Goal: Information Seeking & Learning: Learn about a topic

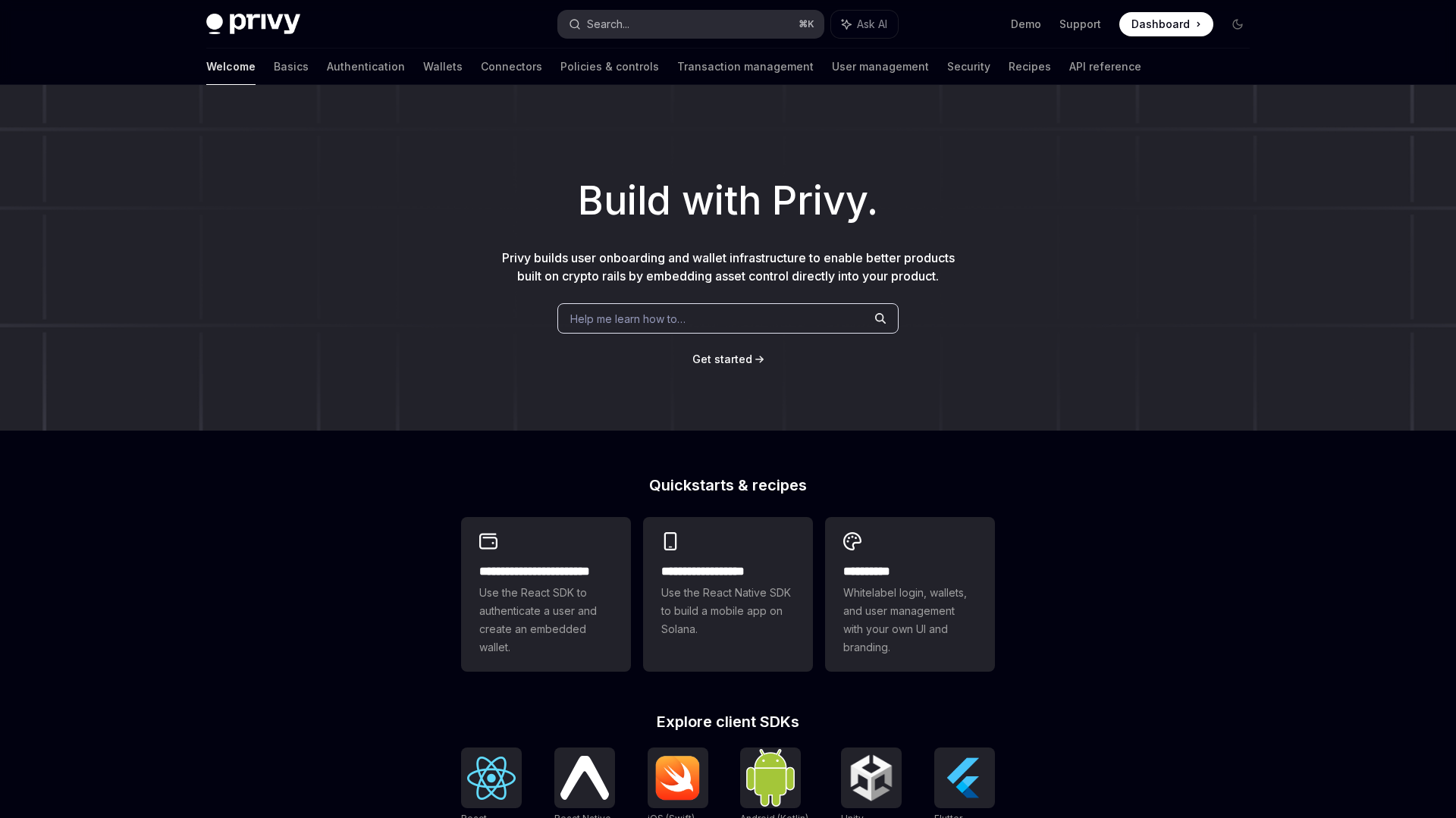
click at [667, 31] on button "Search... ⌘ K" at bounding box center [690, 24] width 266 height 27
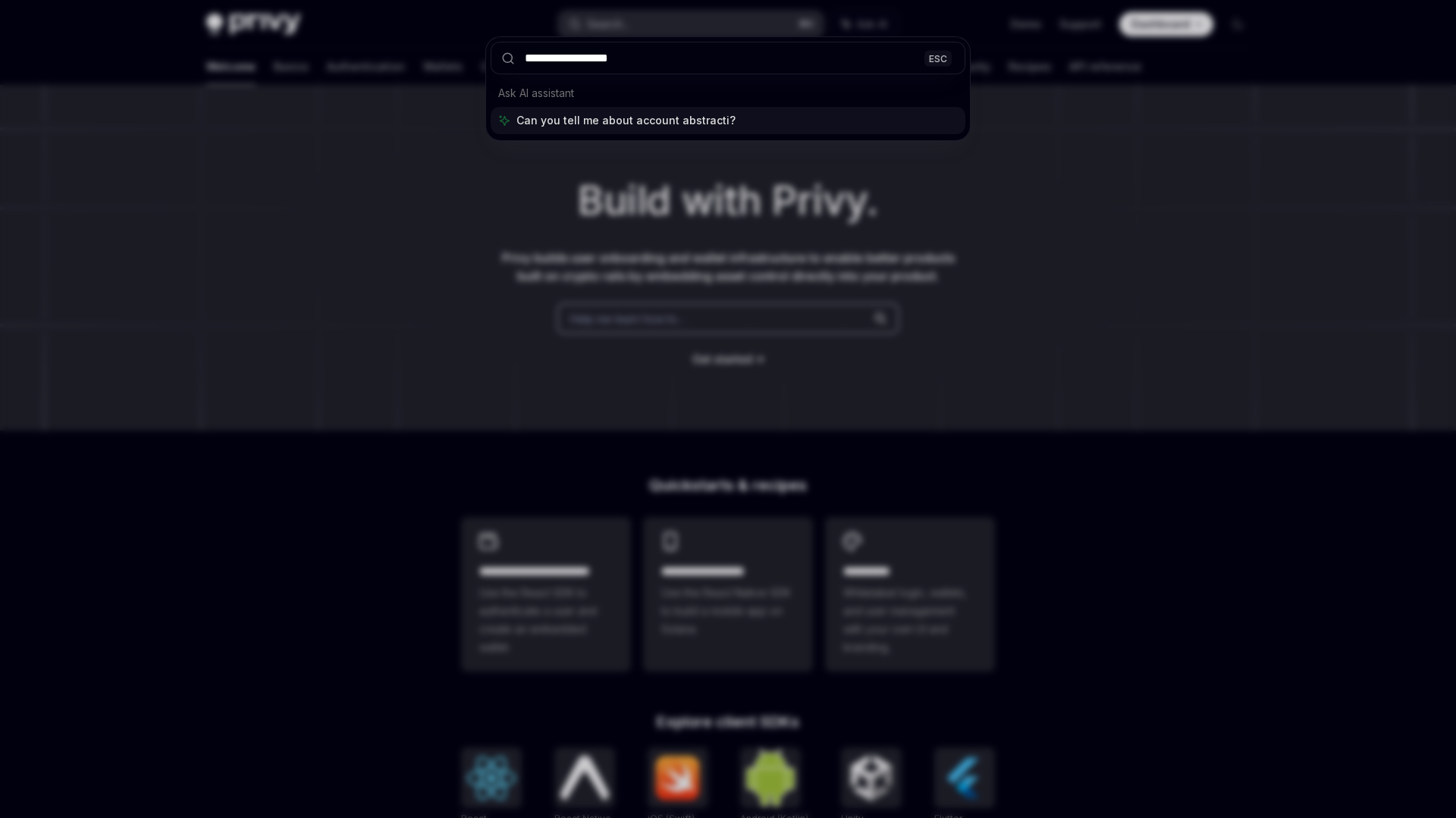
type input "**********"
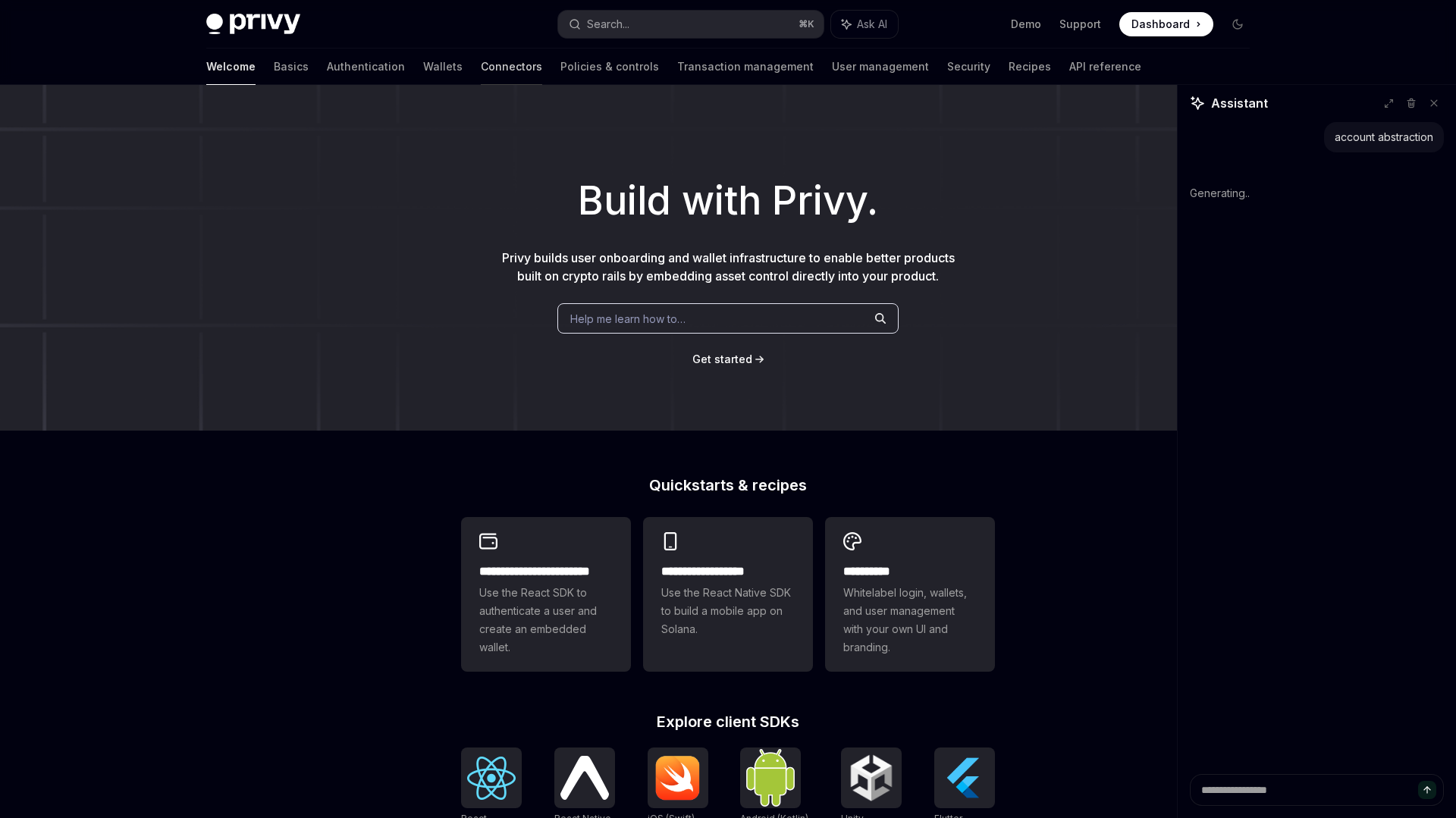
click at [481, 55] on link "Connectors" at bounding box center [512, 67] width 61 height 36
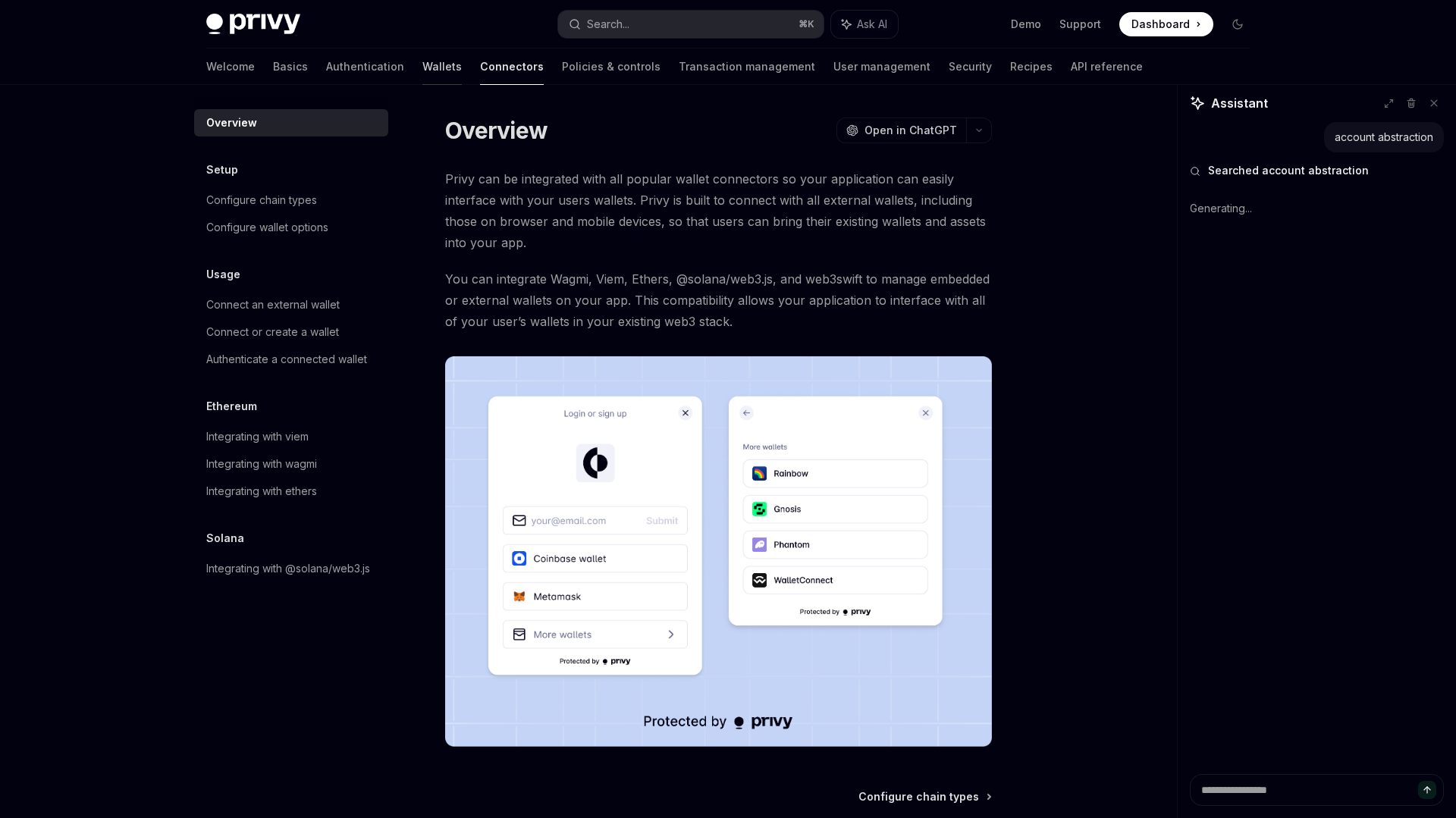
click at [422, 68] on link "Wallets" at bounding box center [442, 67] width 40 height 36
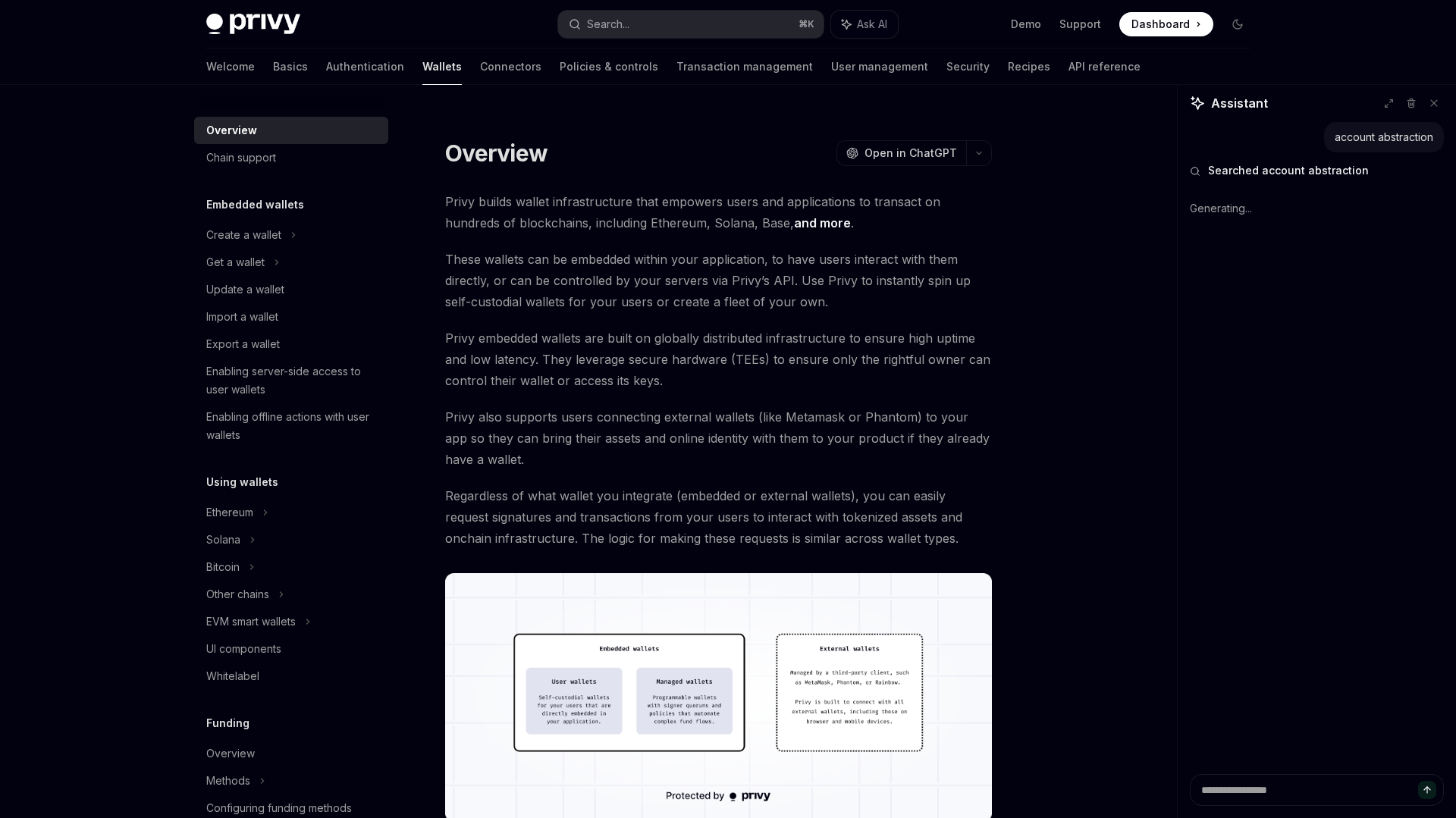
scroll to position [494, 0]
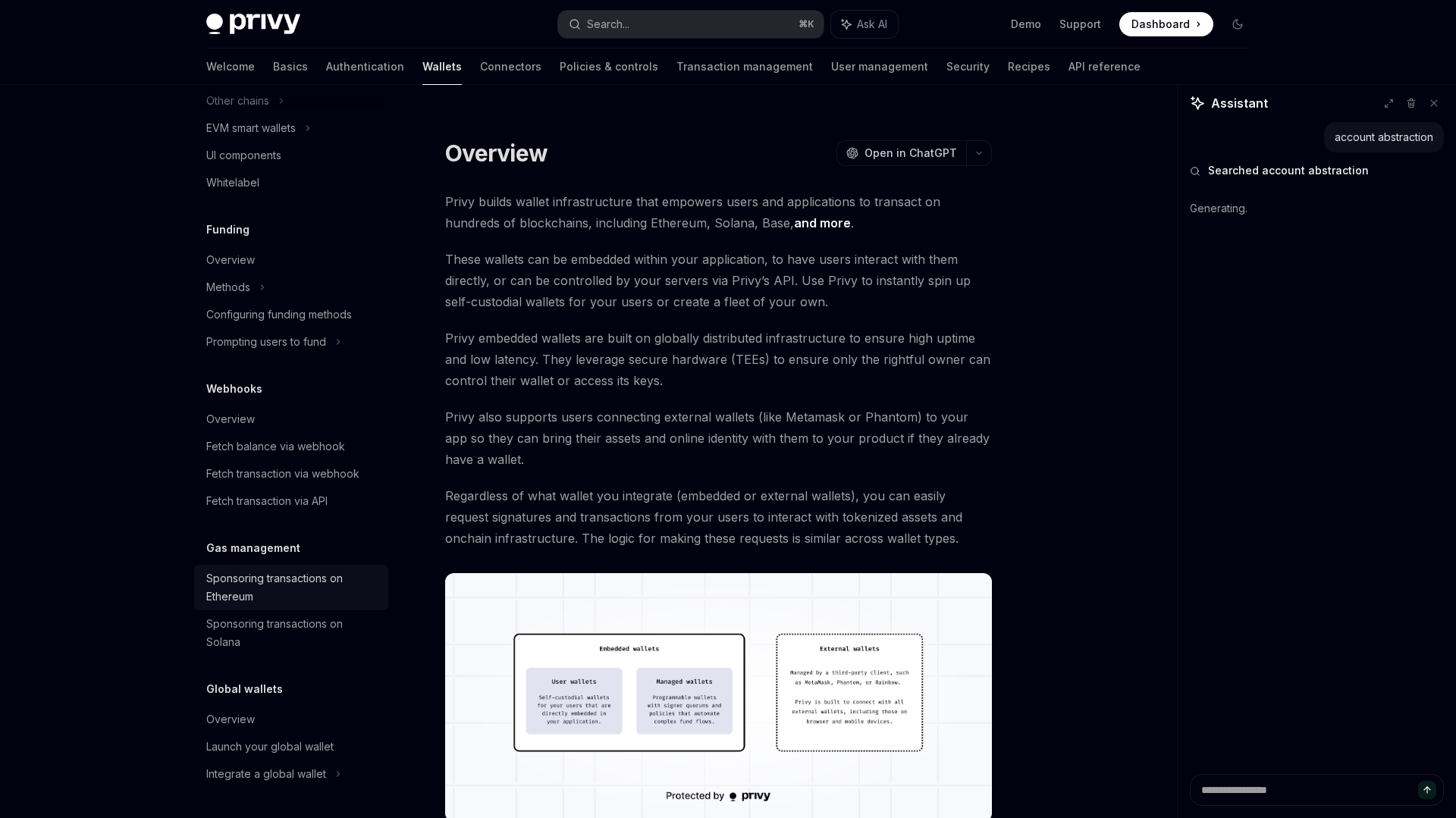
click at [280, 589] on div "Sponsoring transactions on Ethereum" at bounding box center [292, 588] width 173 height 36
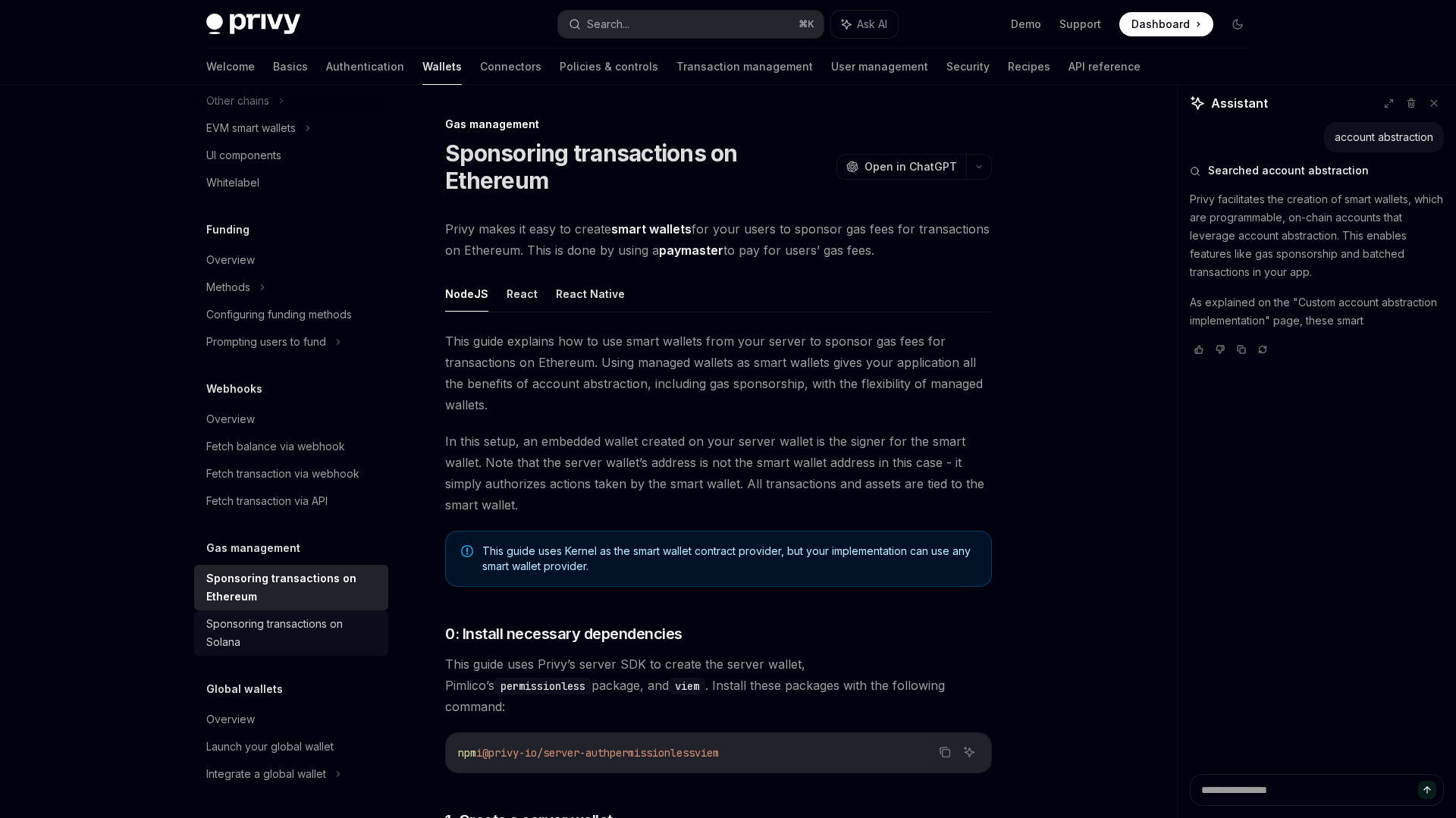
click at [270, 622] on div "Sponsoring transactions on Solana" at bounding box center [292, 633] width 173 height 36
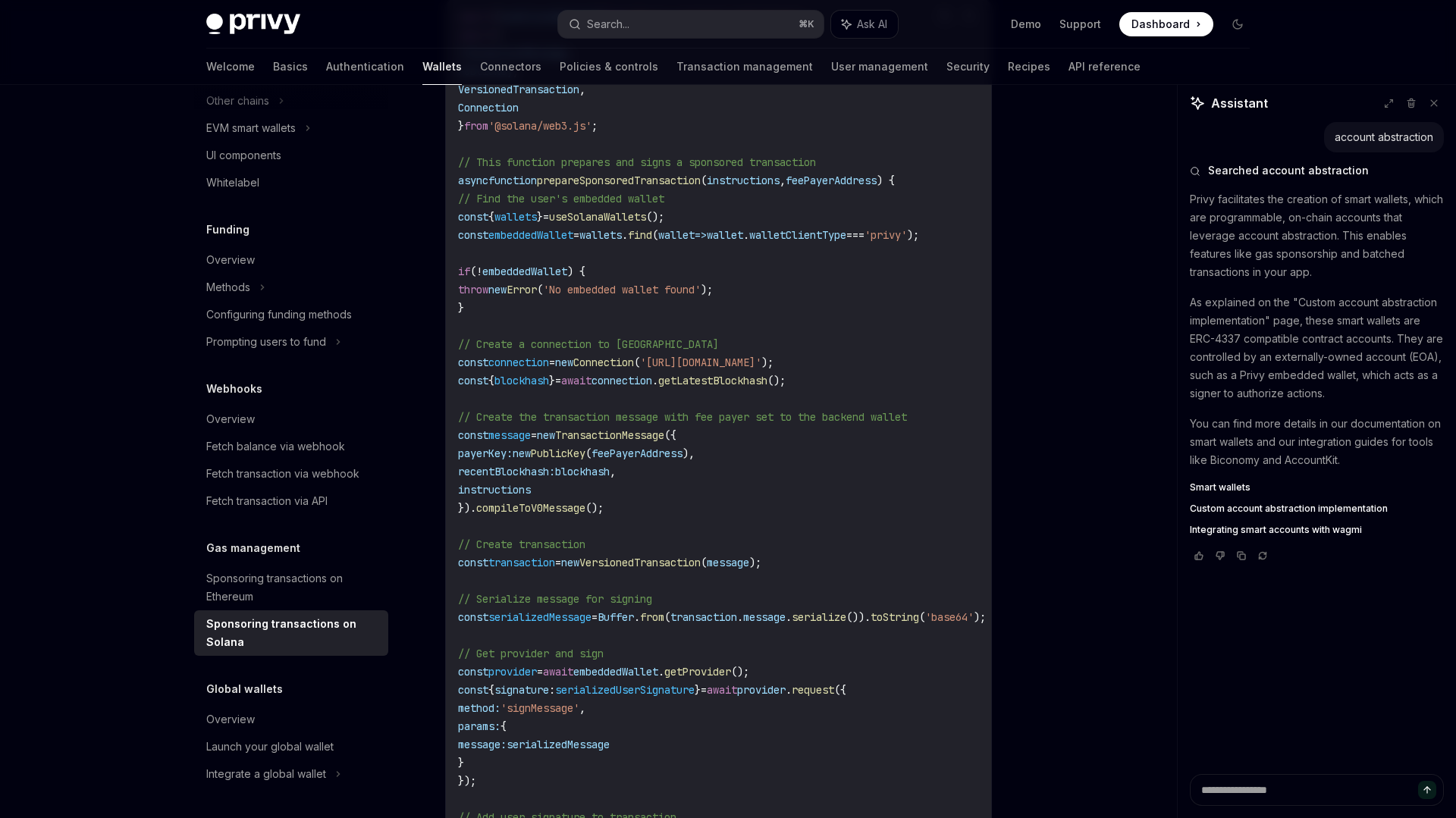
scroll to position [1388, 0]
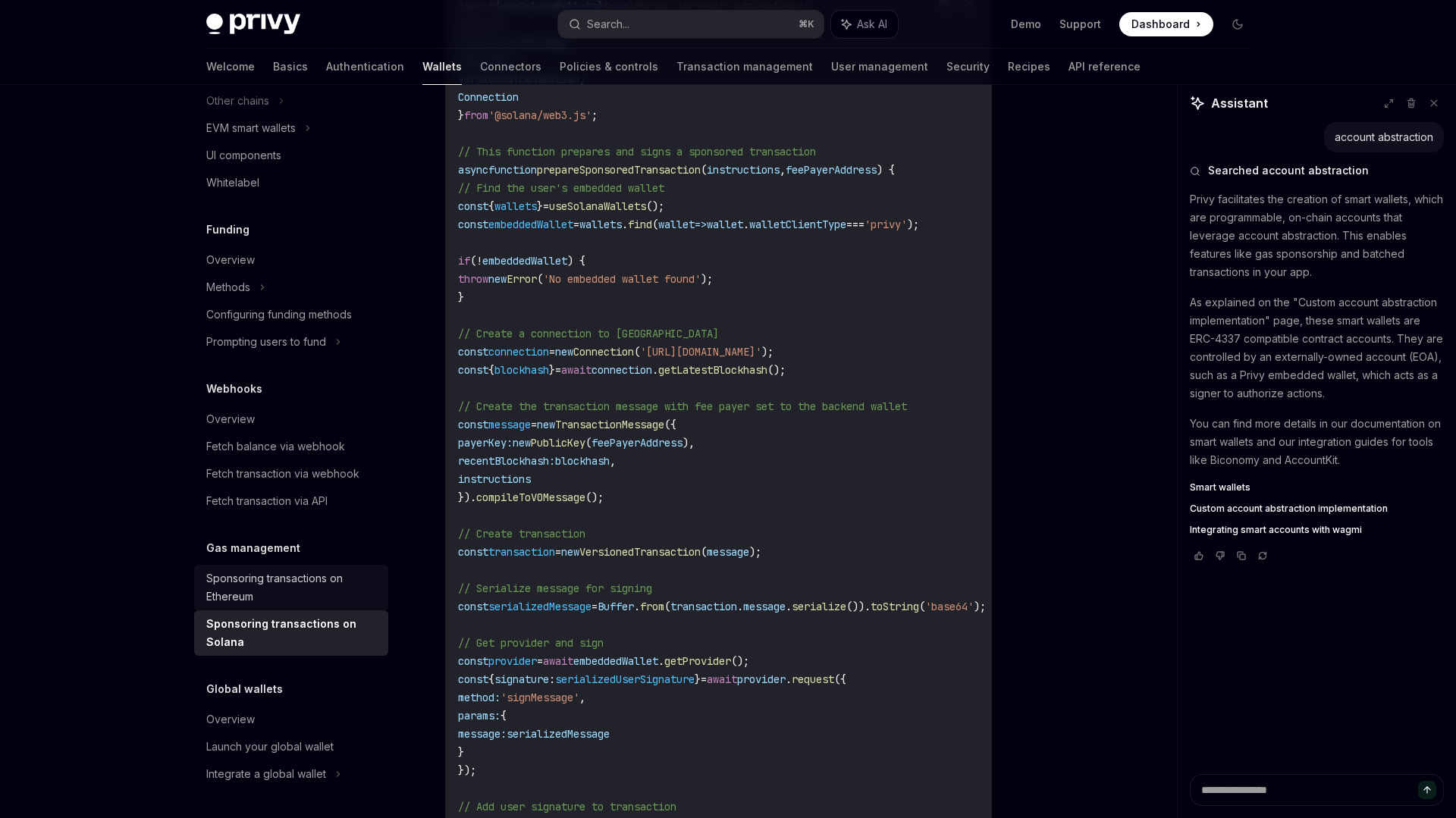
click at [285, 597] on div "Sponsoring transactions on Ethereum" at bounding box center [292, 588] width 173 height 36
type textarea "*"
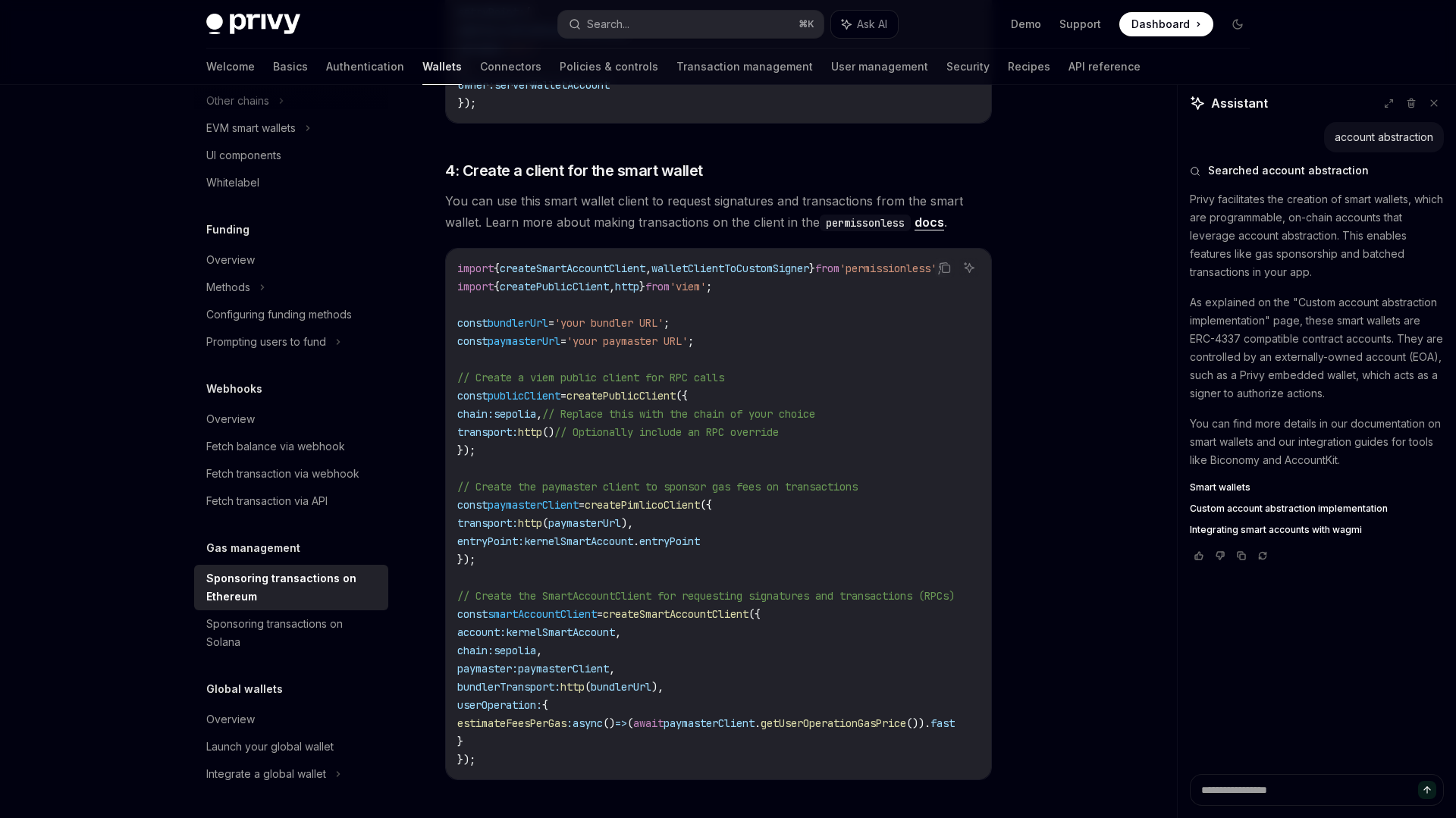
scroll to position [0, 82]
